Goal: Task Accomplishment & Management: Manage account settings

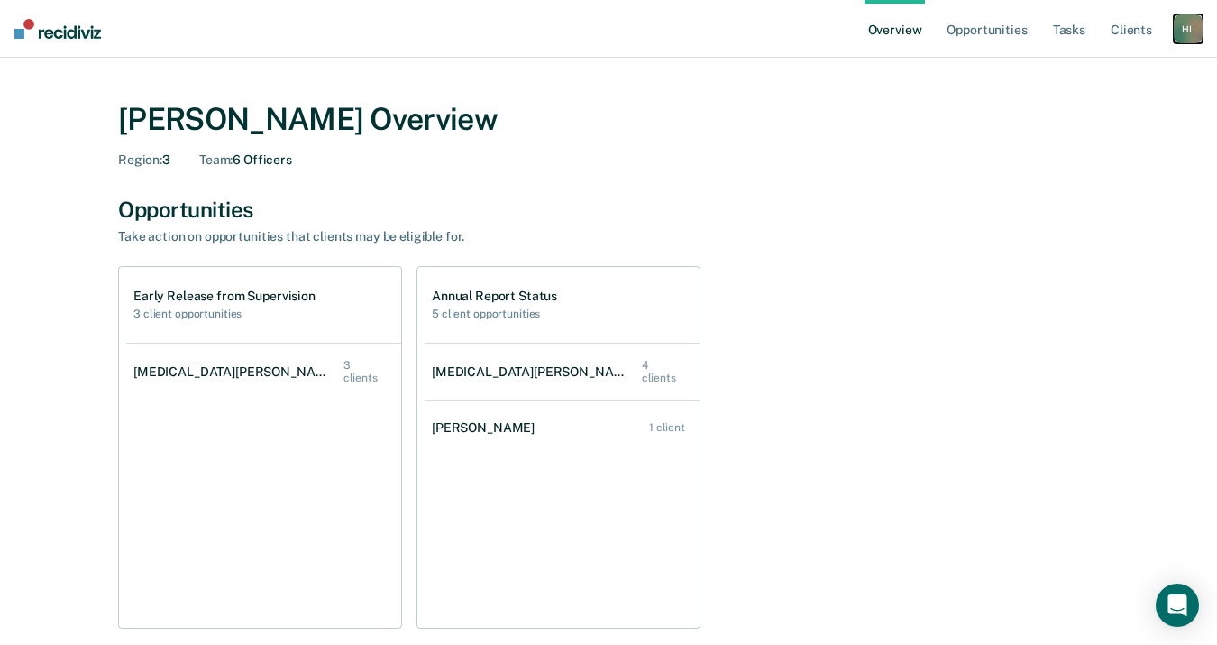
click at [1183, 27] on div "H L" at bounding box center [1188, 28] width 29 height 29
click at [887, 31] on link "Overview" at bounding box center [895, 29] width 61 height 58
click at [1013, 32] on link "Opportunities" at bounding box center [986, 29] width 87 height 58
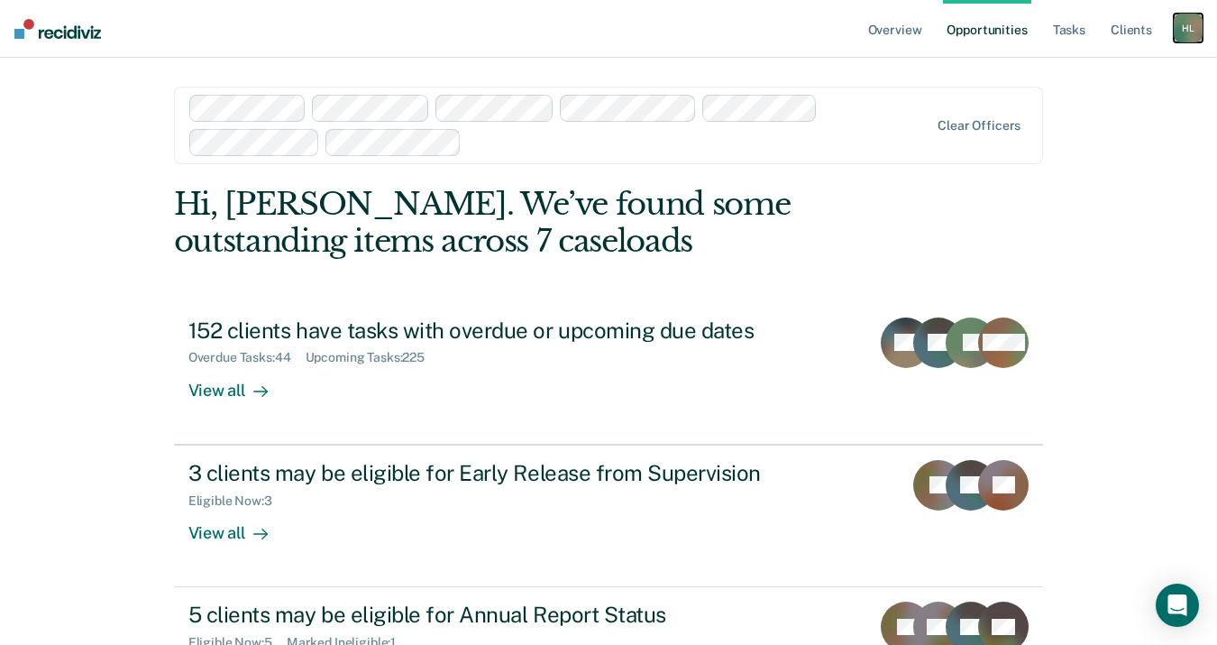
click at [1180, 26] on div "H L" at bounding box center [1188, 28] width 29 height 29
click at [1060, 120] on link "Log Out" at bounding box center [1115, 118] width 145 height 15
